Goal: Information Seeking & Learning: Learn about a topic

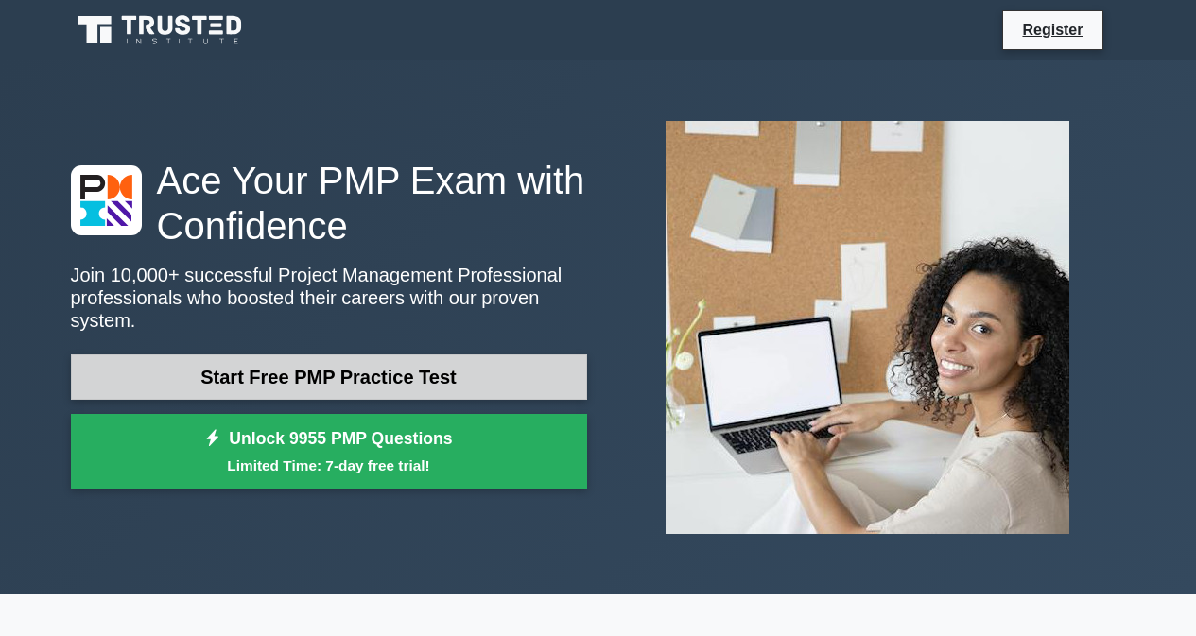
click at [182, 385] on link "Start Free PMP Practice Test" at bounding box center [329, 377] width 516 height 45
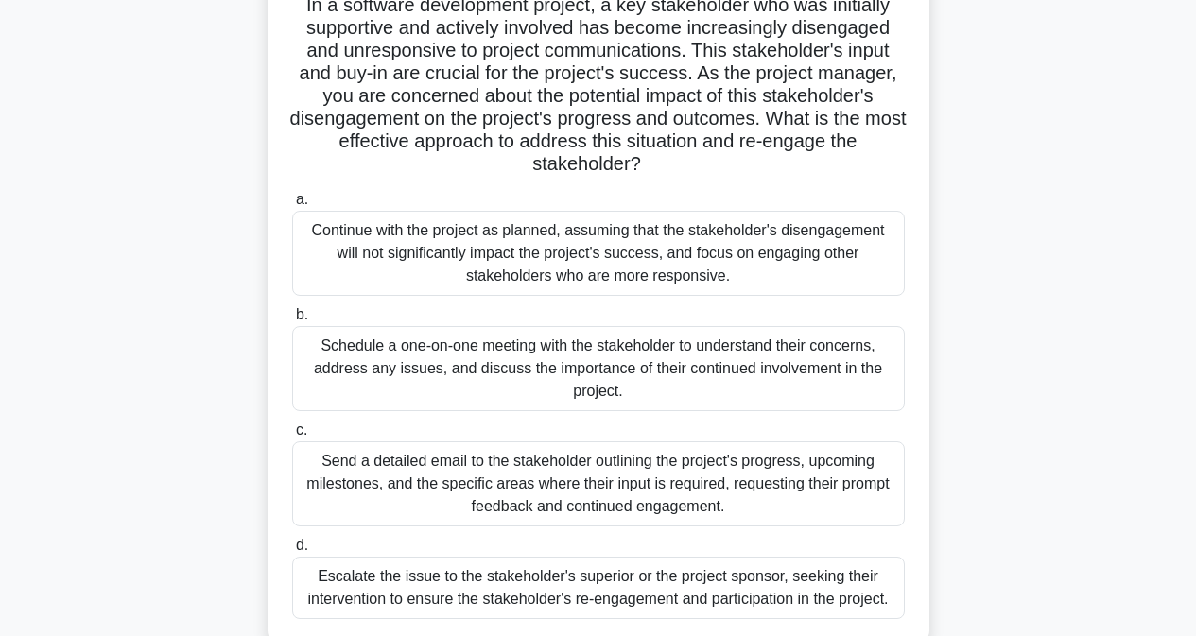
scroll to position [151, 0]
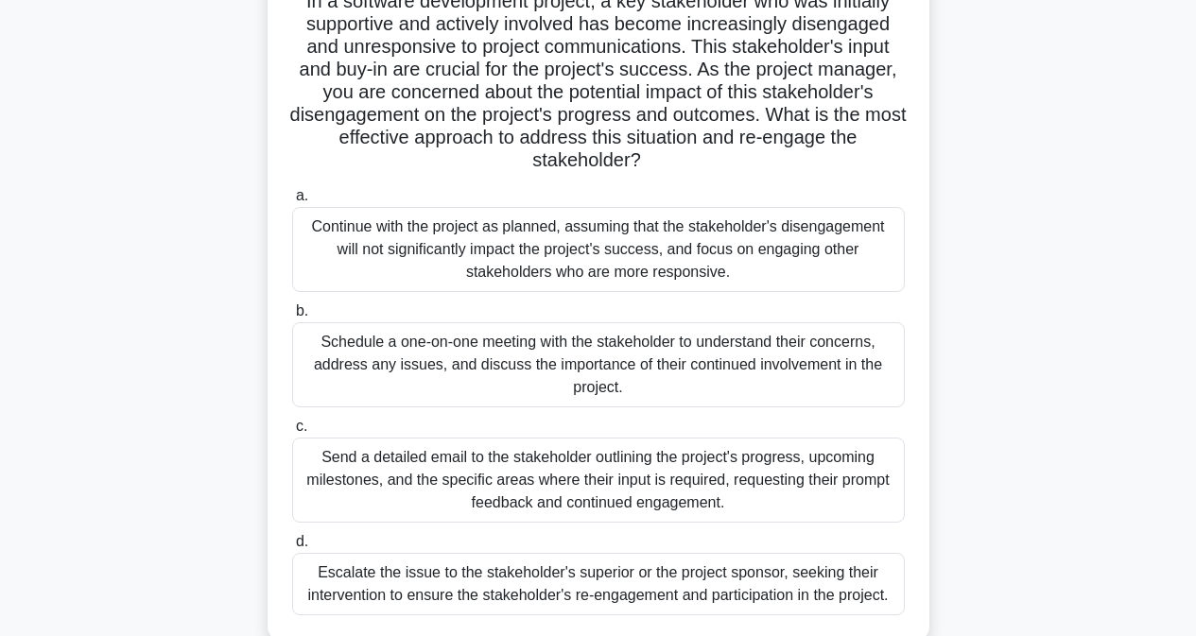
click at [94, 467] on div "In a software development project, a key stakeholder who was initially supporti…" at bounding box center [599, 312] width 1078 height 706
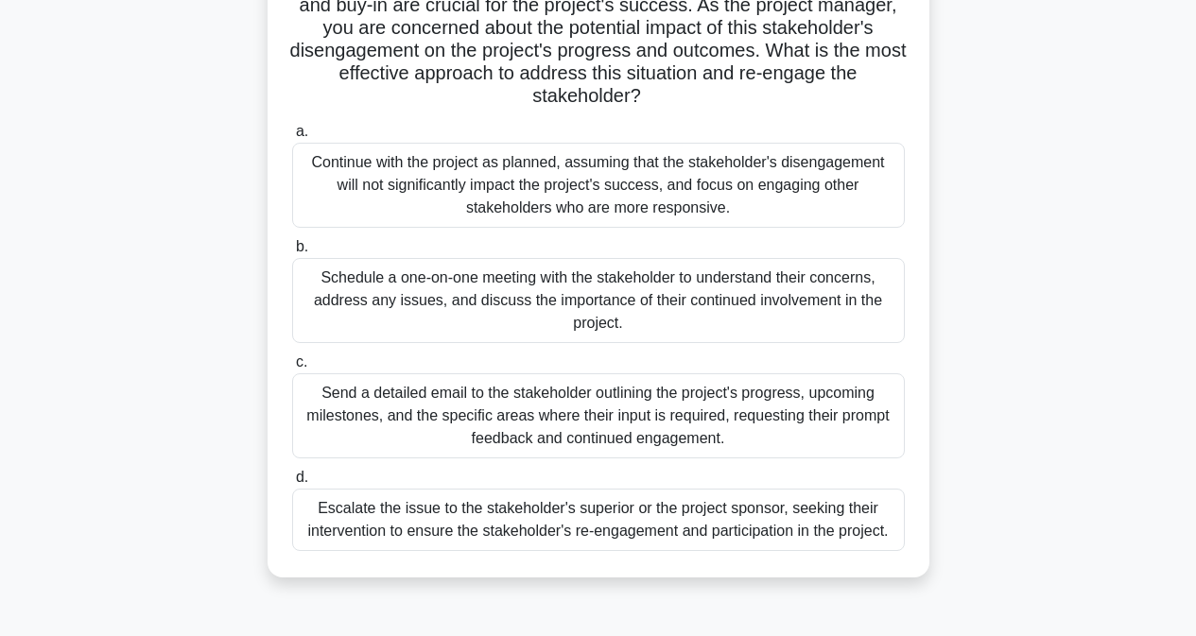
scroll to position [201, 0]
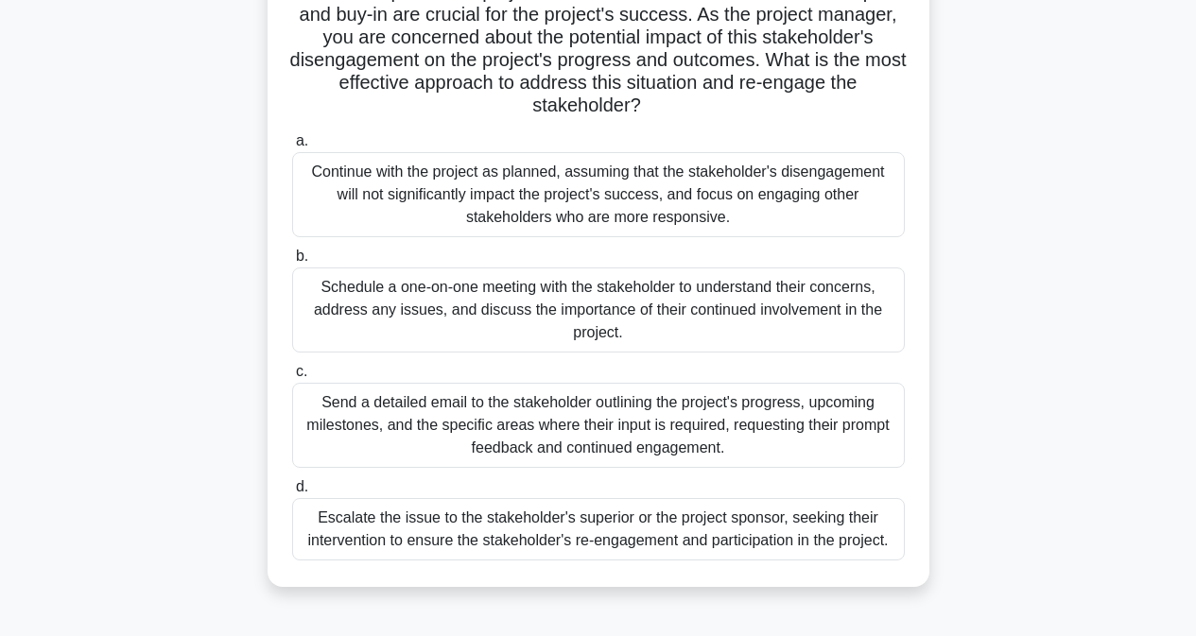
click at [836, 314] on div "Schedule a one-on-one meeting with the stakeholder to understand their concerns…" at bounding box center [598, 310] width 613 height 85
click at [292, 263] on input "b. Schedule a one-on-one meeting with the stakeholder to understand their conce…" at bounding box center [292, 257] width 0 height 12
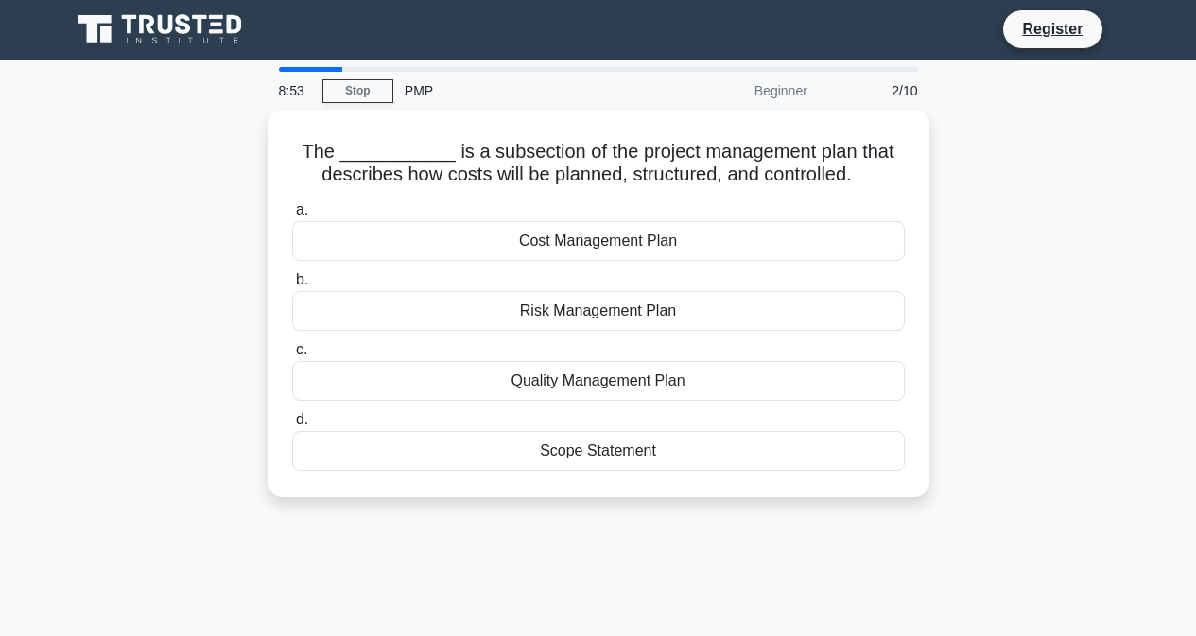
scroll to position [0, 0]
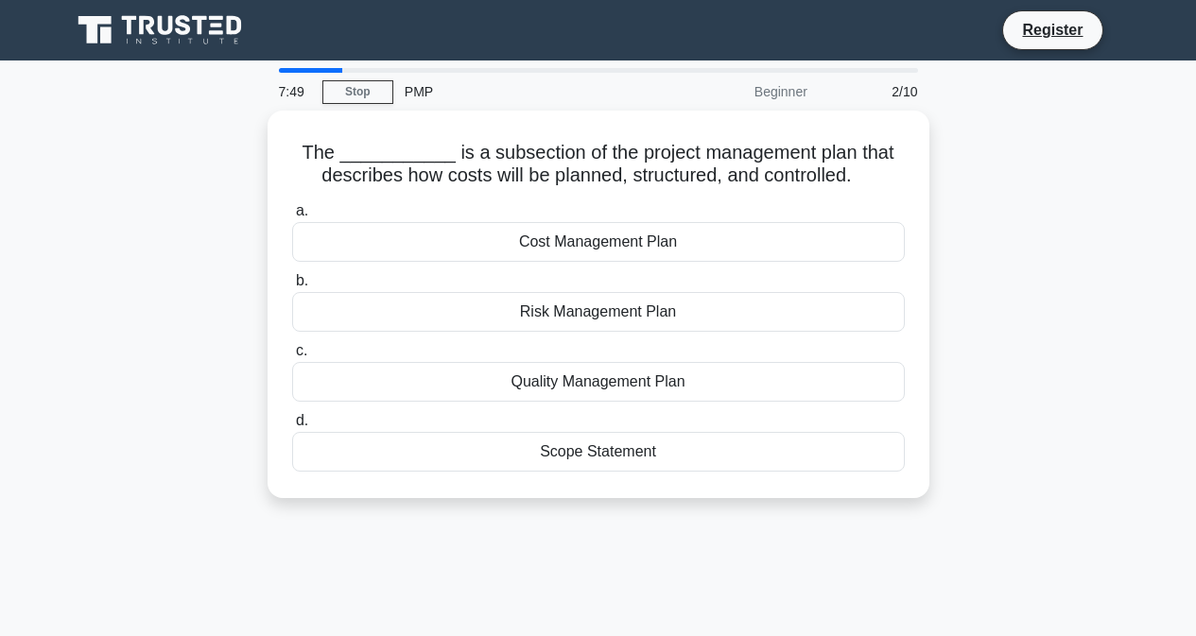
click at [1049, 241] on div "The ___________ is a subsection of the project management plan that describes h…" at bounding box center [599, 316] width 1078 height 410
click at [1053, 239] on div "The ___________ is a subsection of the project management plan that describes h…" at bounding box center [599, 316] width 1078 height 410
click at [1055, 235] on div "The ___________ is a subsection of the project management plan that describes h…" at bounding box center [599, 316] width 1078 height 410
